Goal: Task Accomplishment & Management: Use online tool/utility

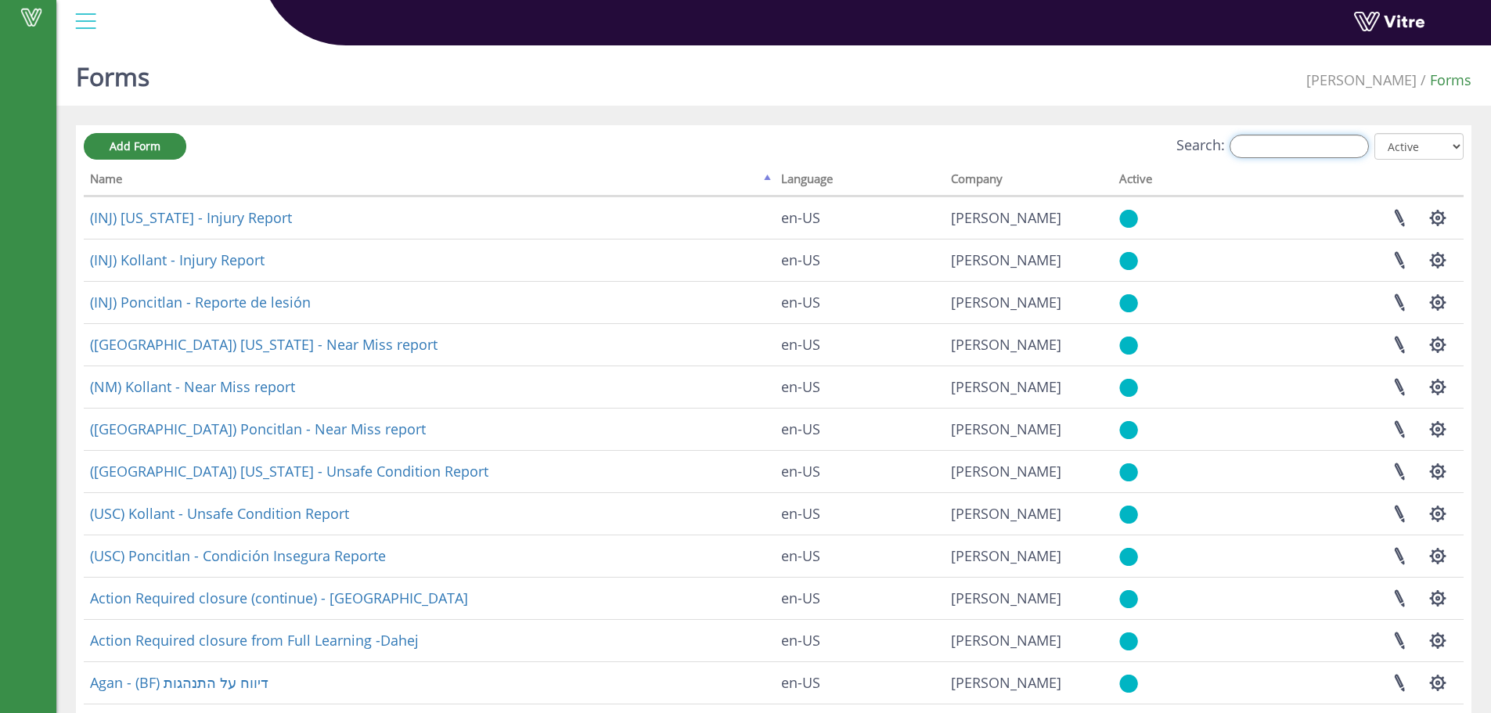
click at [1276, 145] on input "Search:" at bounding box center [1299, 146] width 139 height 23
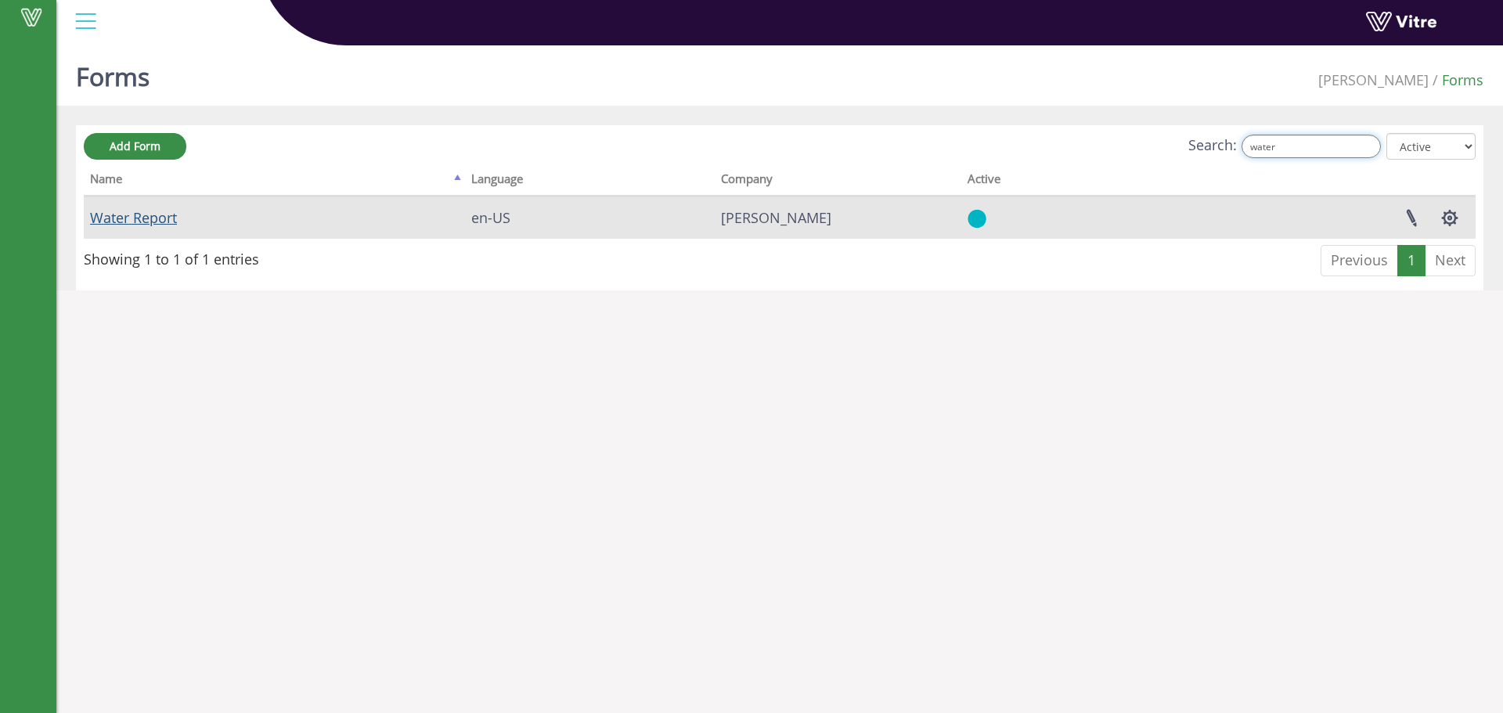
type input "water"
click at [131, 219] on link "Water Report" at bounding box center [133, 217] width 87 height 19
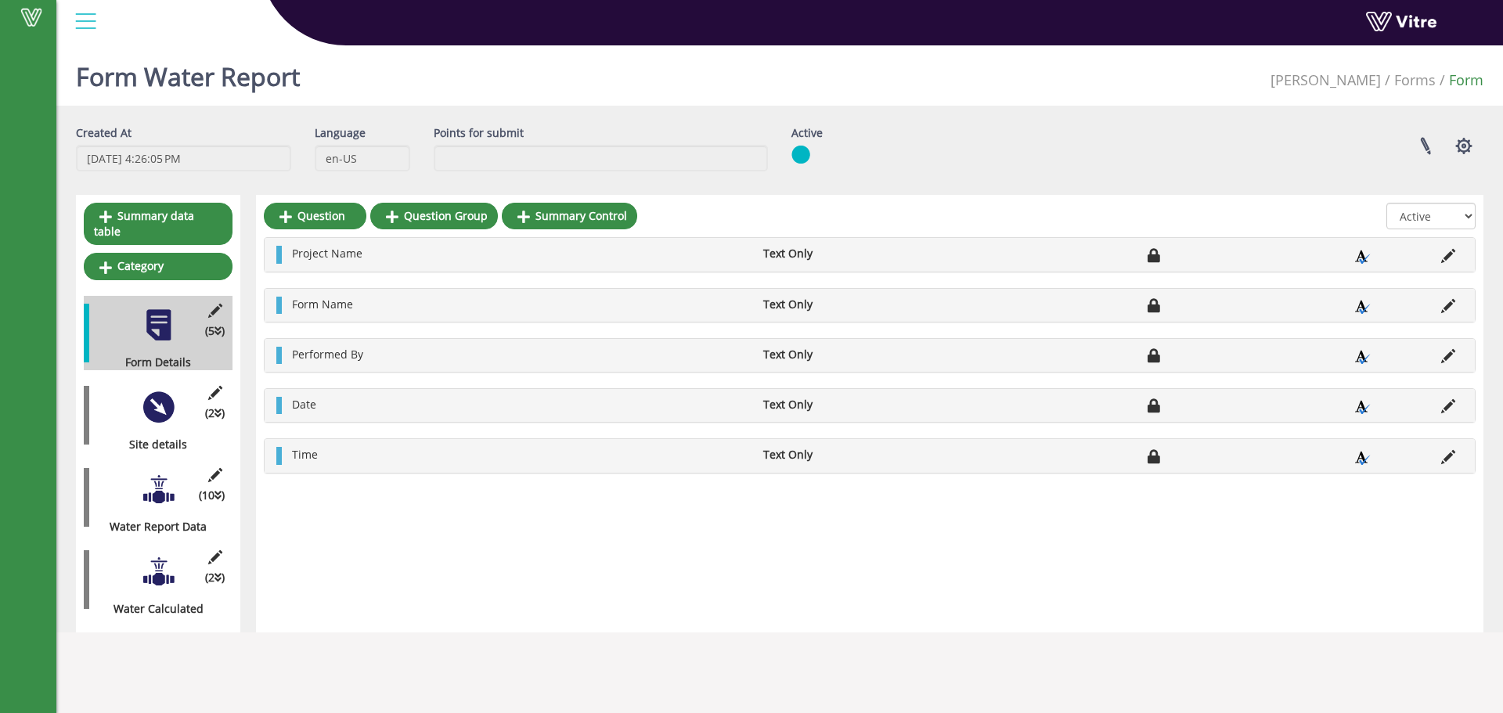
click at [158, 397] on div at bounding box center [158, 407] width 35 height 35
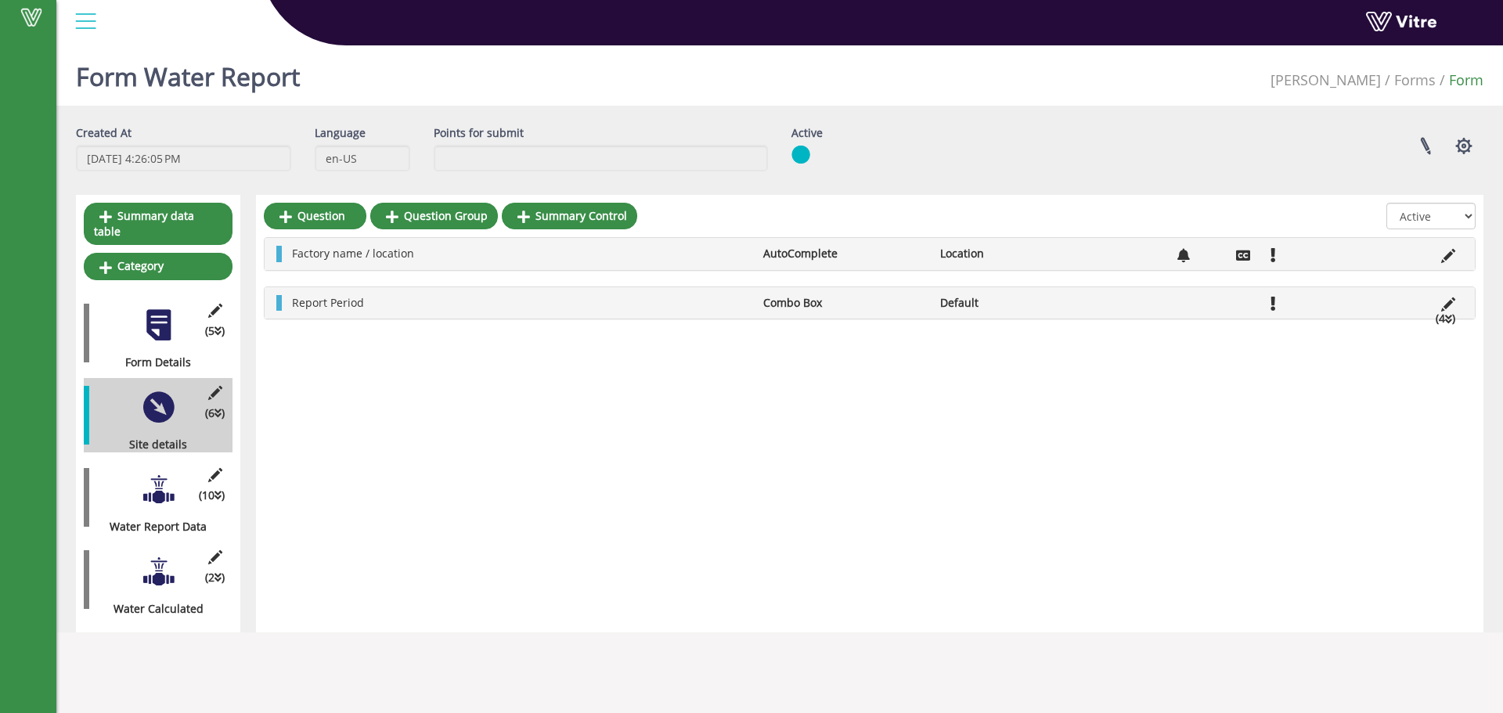
click at [1448, 319] on icon at bounding box center [1448, 319] width 7 height 11
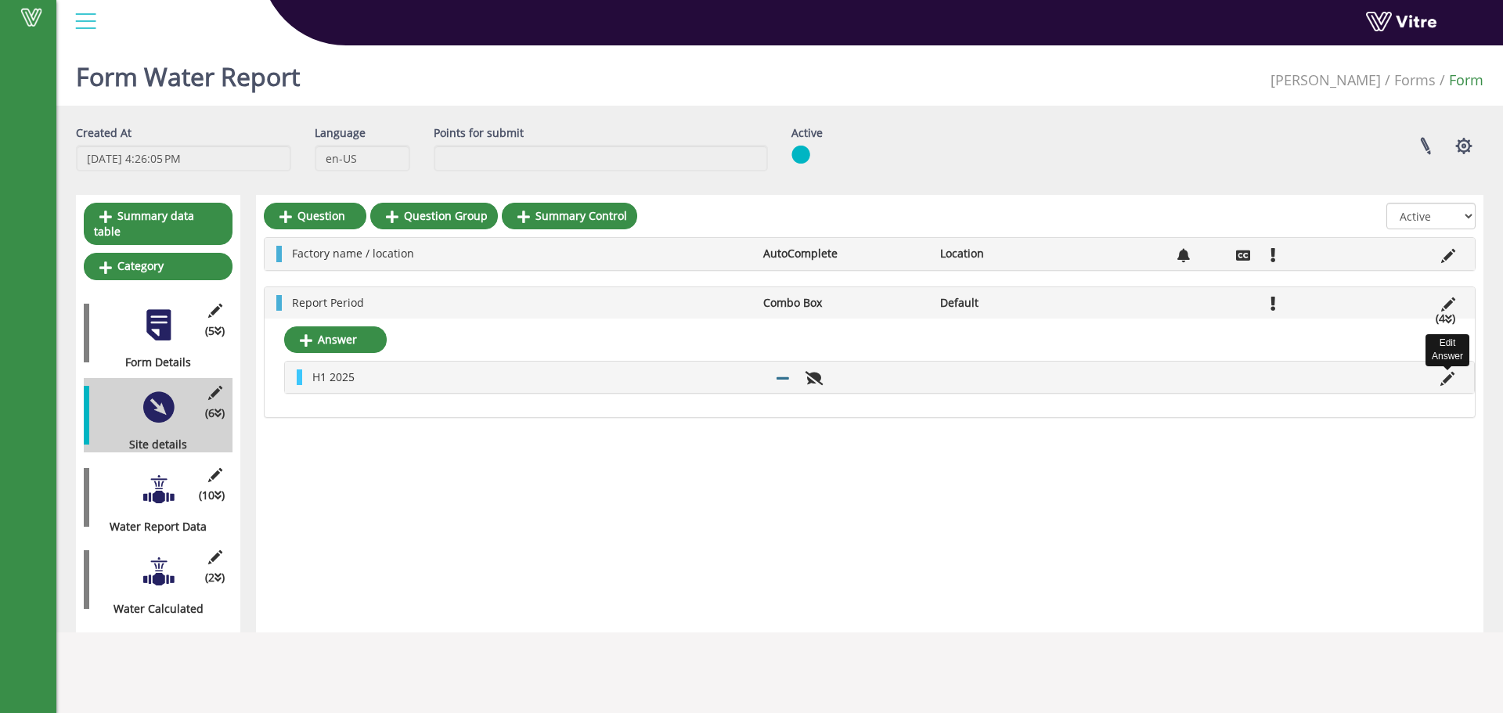
click at [1446, 377] on icon at bounding box center [1448, 379] width 14 height 14
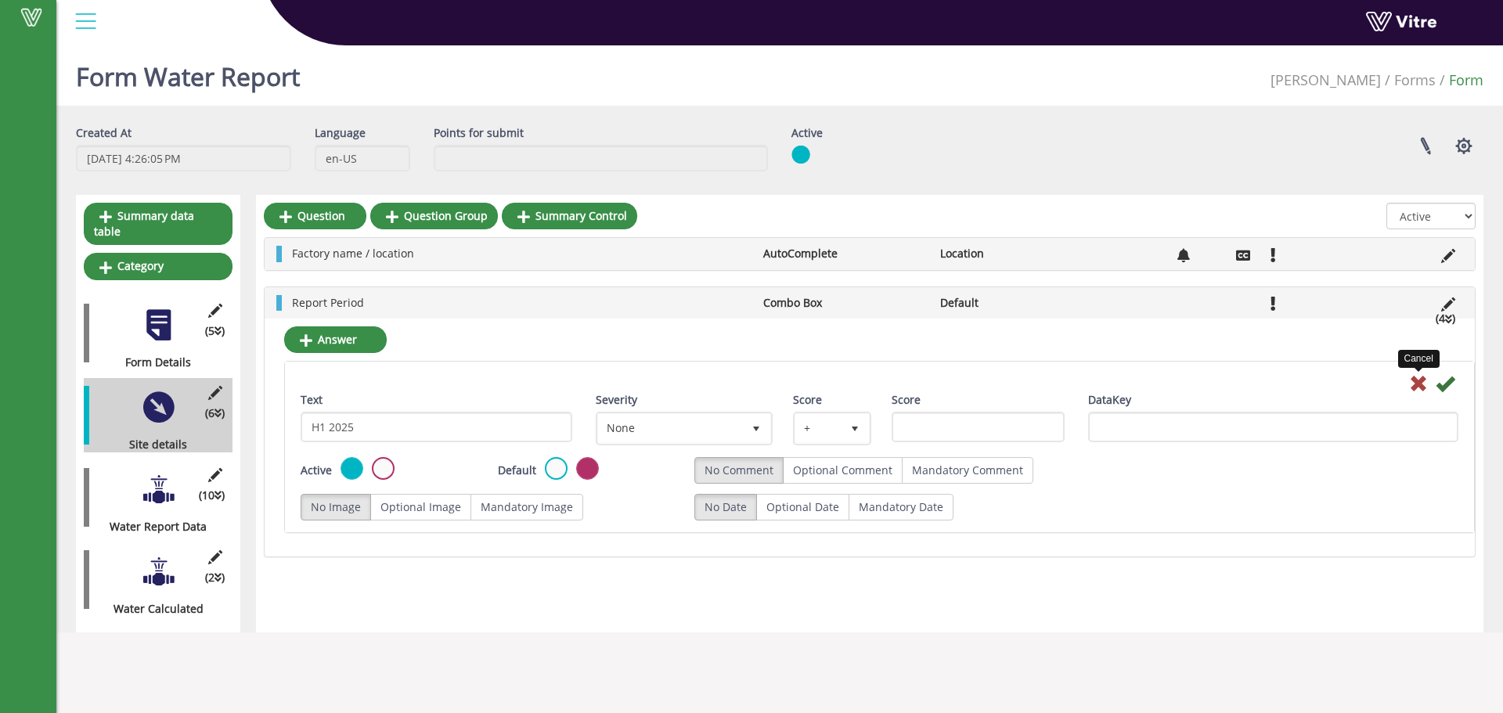
click at [1417, 379] on icon at bounding box center [1418, 383] width 19 height 19
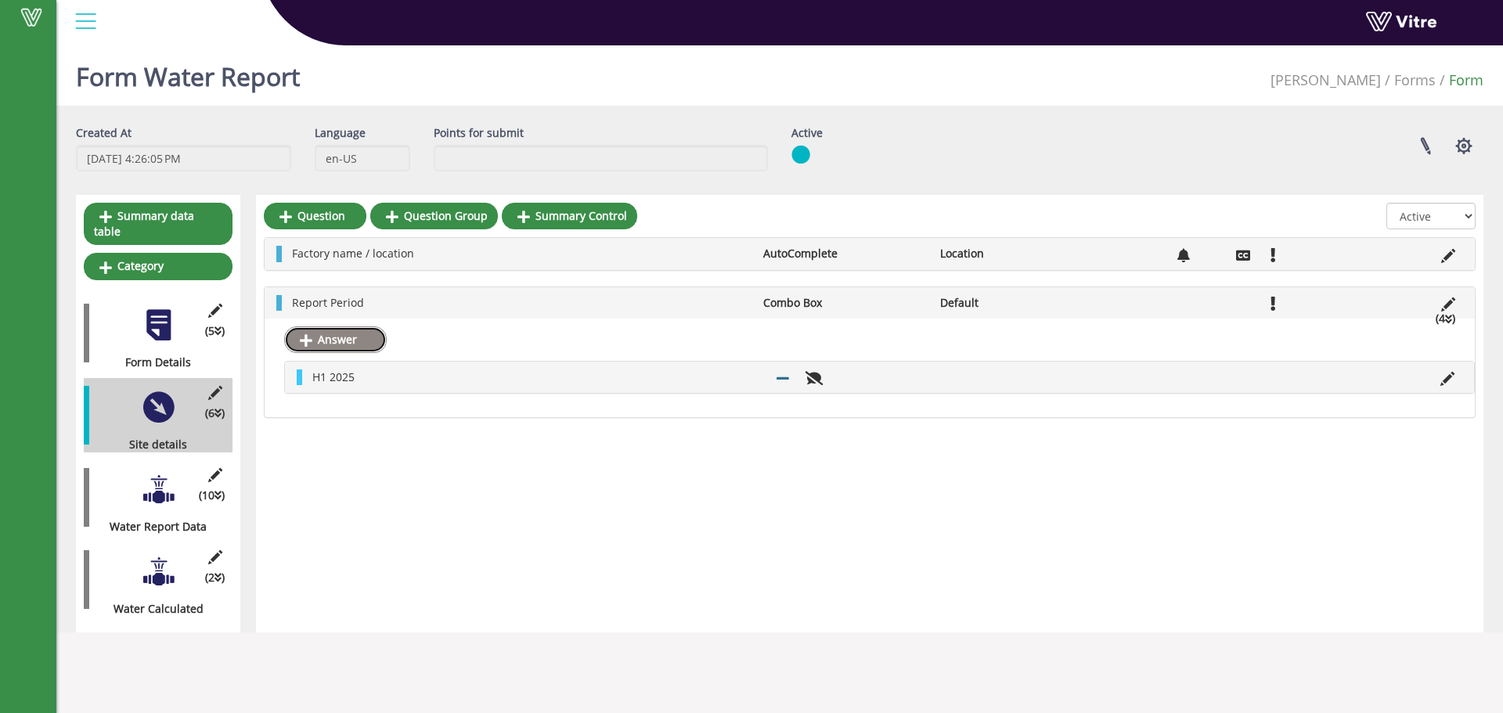
click at [325, 339] on link "Answer" at bounding box center [335, 339] width 103 height 27
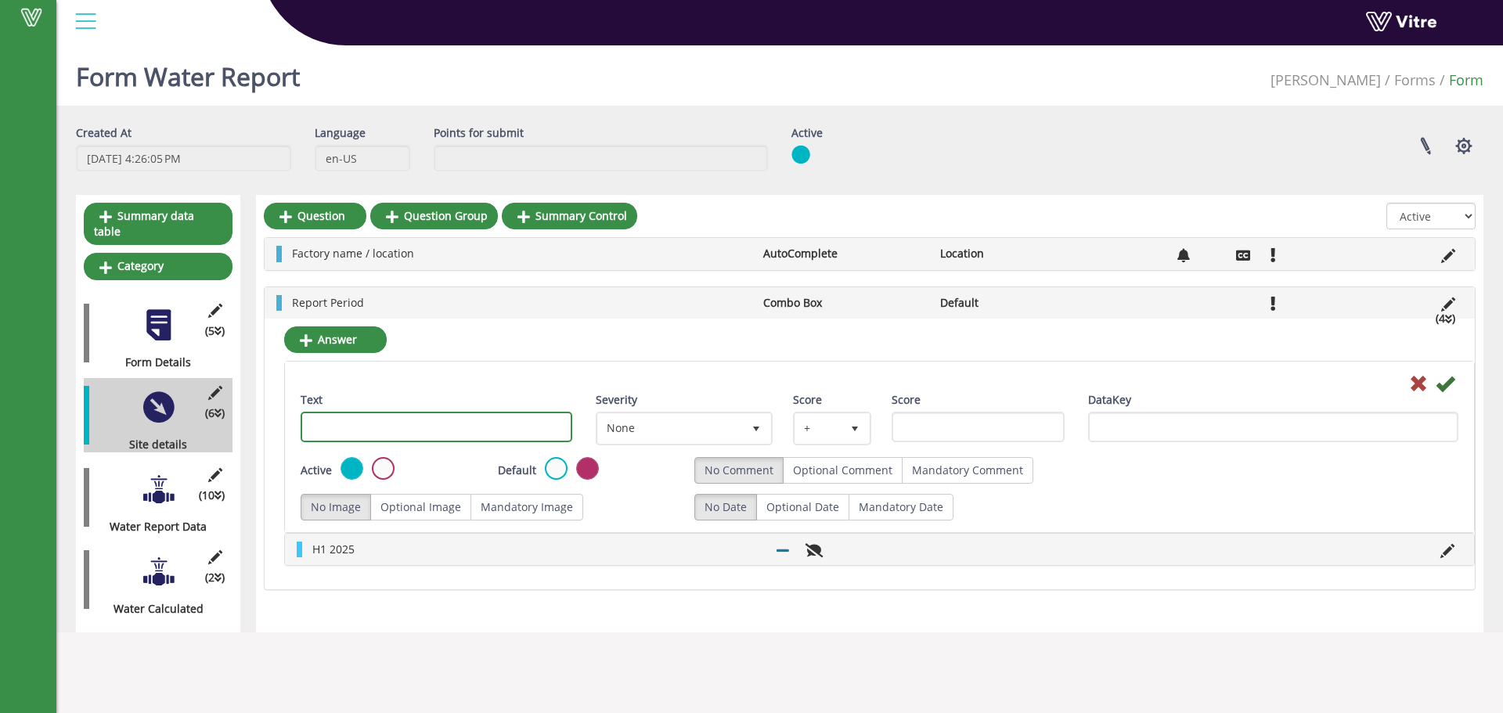
click at [342, 432] on input "Text" at bounding box center [437, 427] width 272 height 31
drag, startPoint x: 359, startPoint y: 429, endPoint x: 349, endPoint y: 432, distance: 9.9
click at [349, 432] on input "H1 2025" at bounding box center [437, 427] width 272 height 31
click at [319, 431] on input "H1 2025" at bounding box center [437, 427] width 272 height 31
click at [349, 432] on input "H2 2025" at bounding box center [437, 427] width 272 height 31
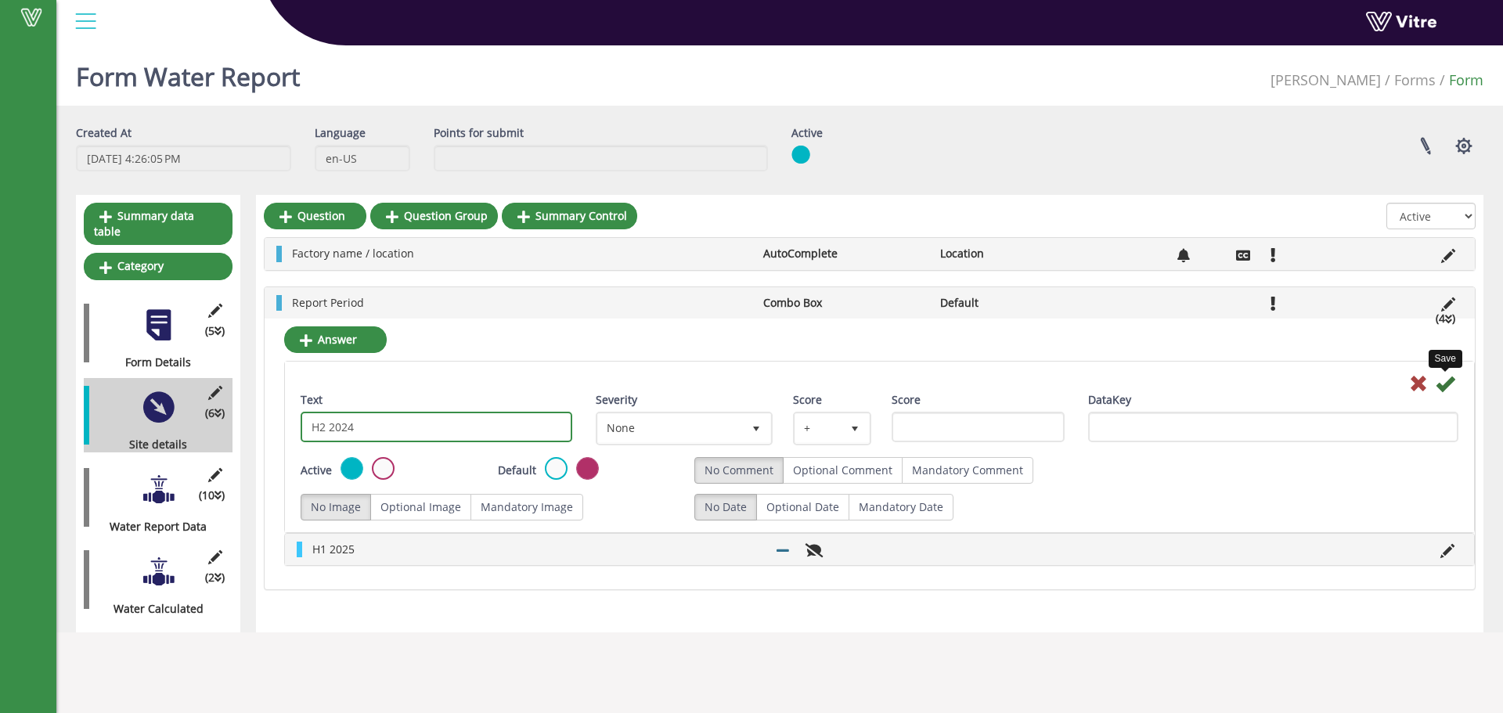
type input "H2 2024"
click at [1446, 386] on icon at bounding box center [1445, 383] width 19 height 19
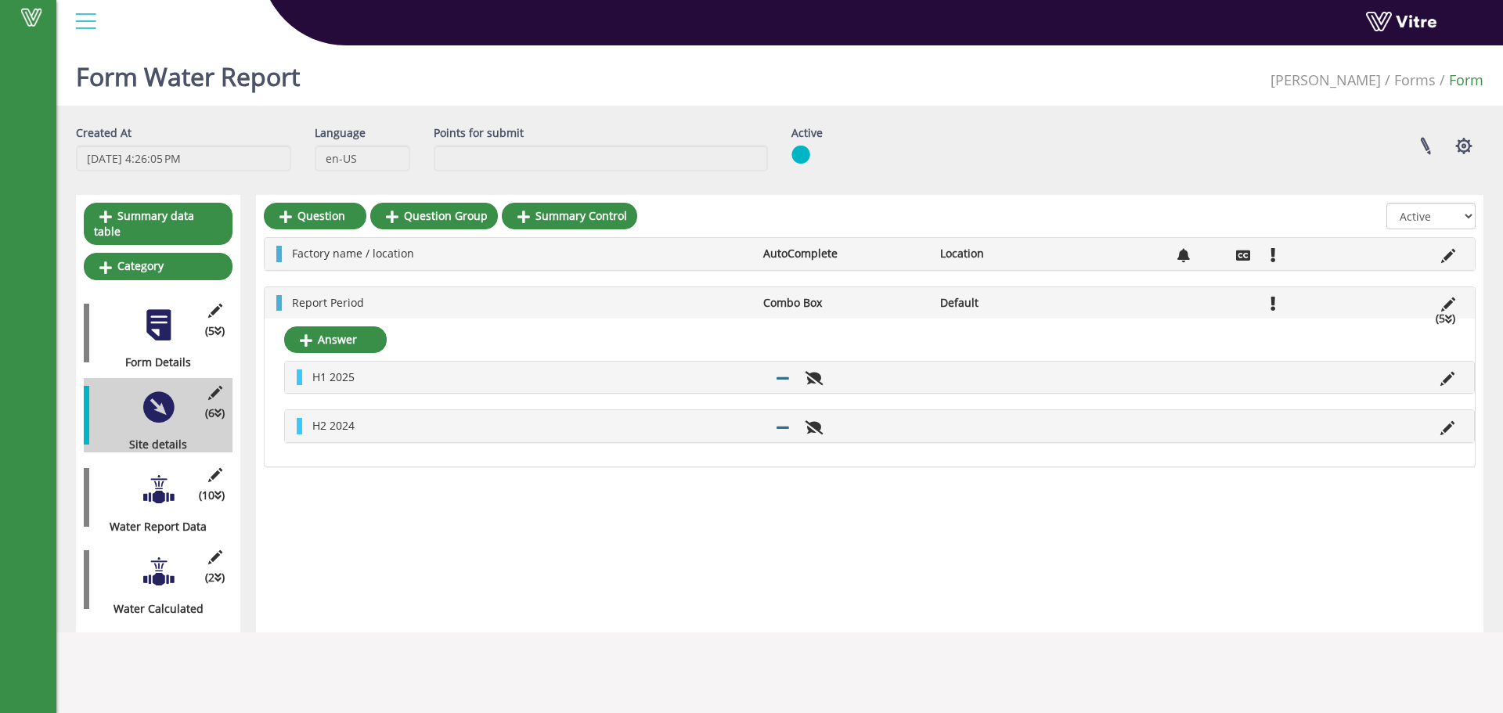
click at [82, 22] on div at bounding box center [85, 21] width 35 height 42
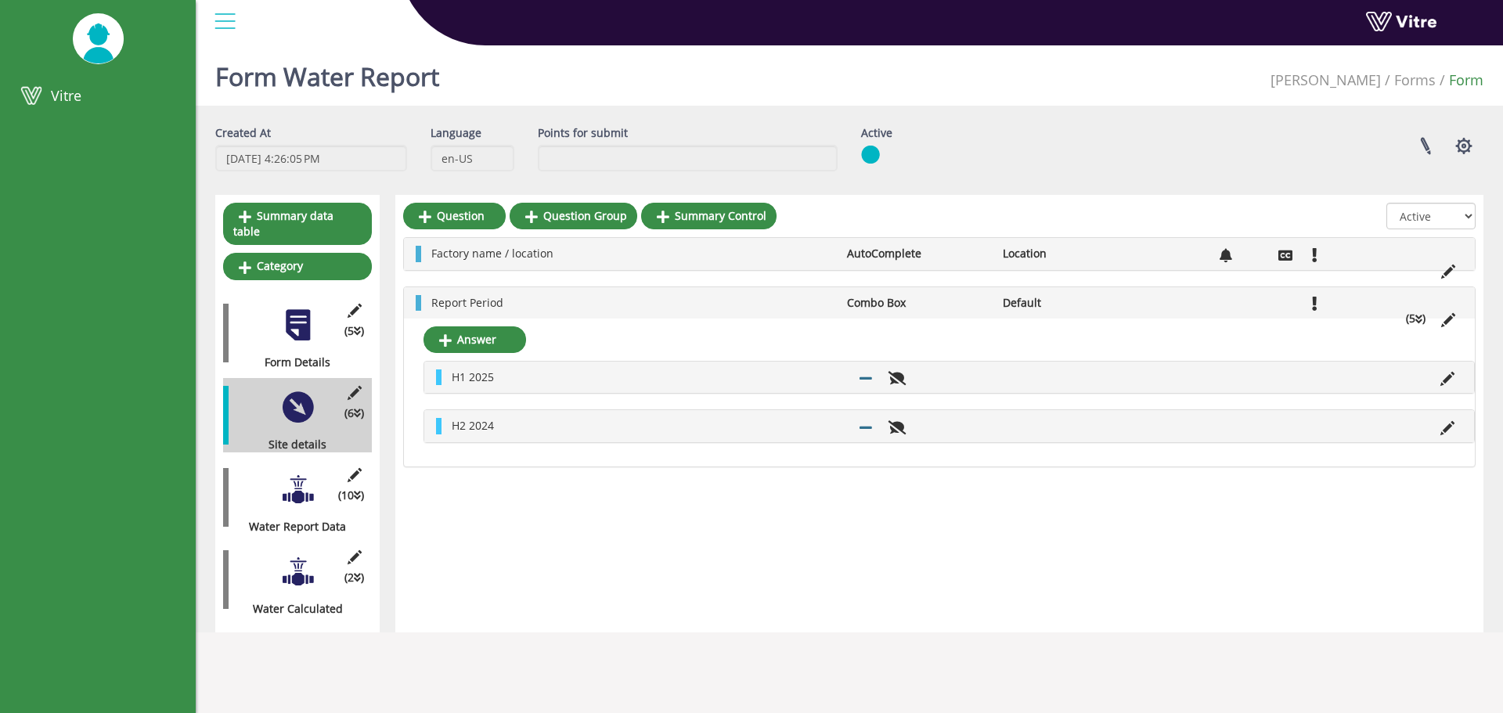
click at [229, 20] on div at bounding box center [224, 21] width 35 height 42
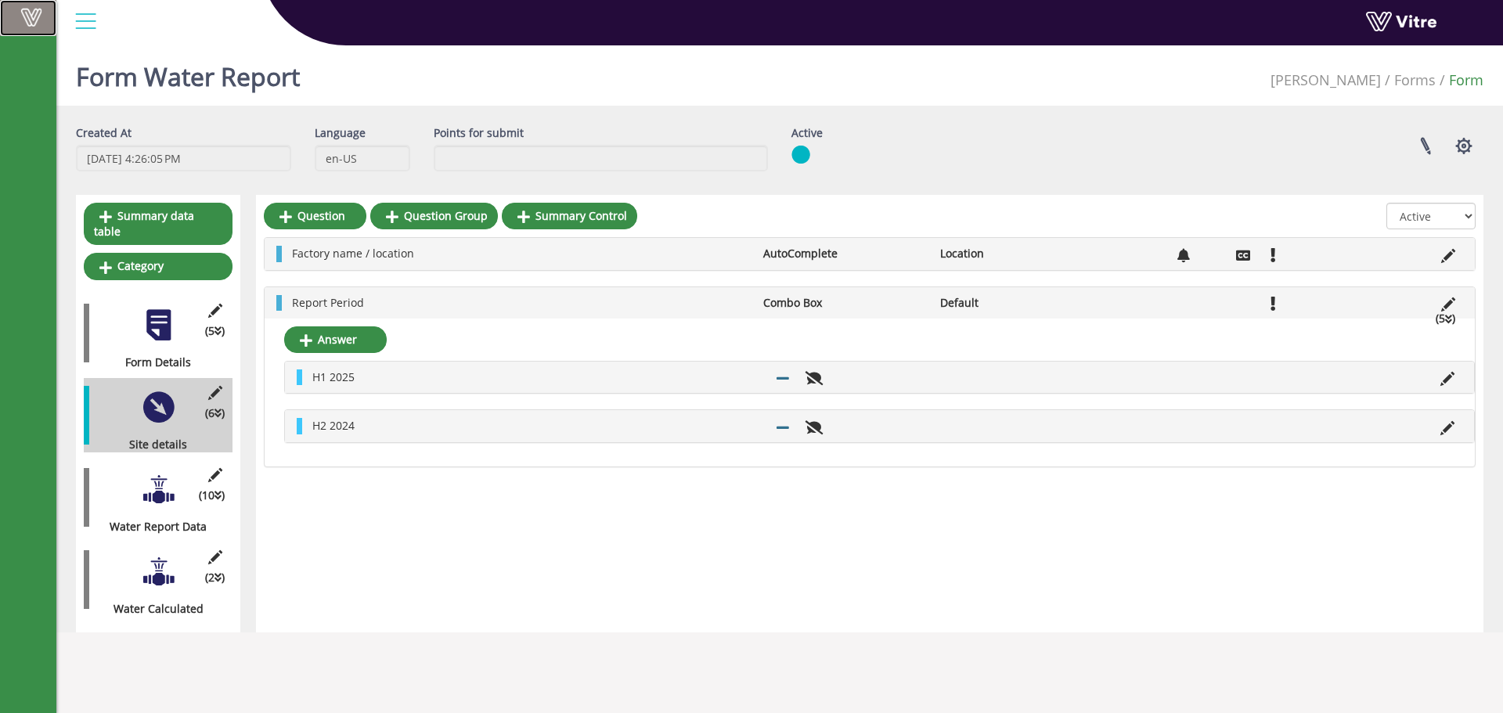
click at [31, 15] on span at bounding box center [31, 17] width 39 height 19
